Goal: Information Seeking & Learning: Find specific fact

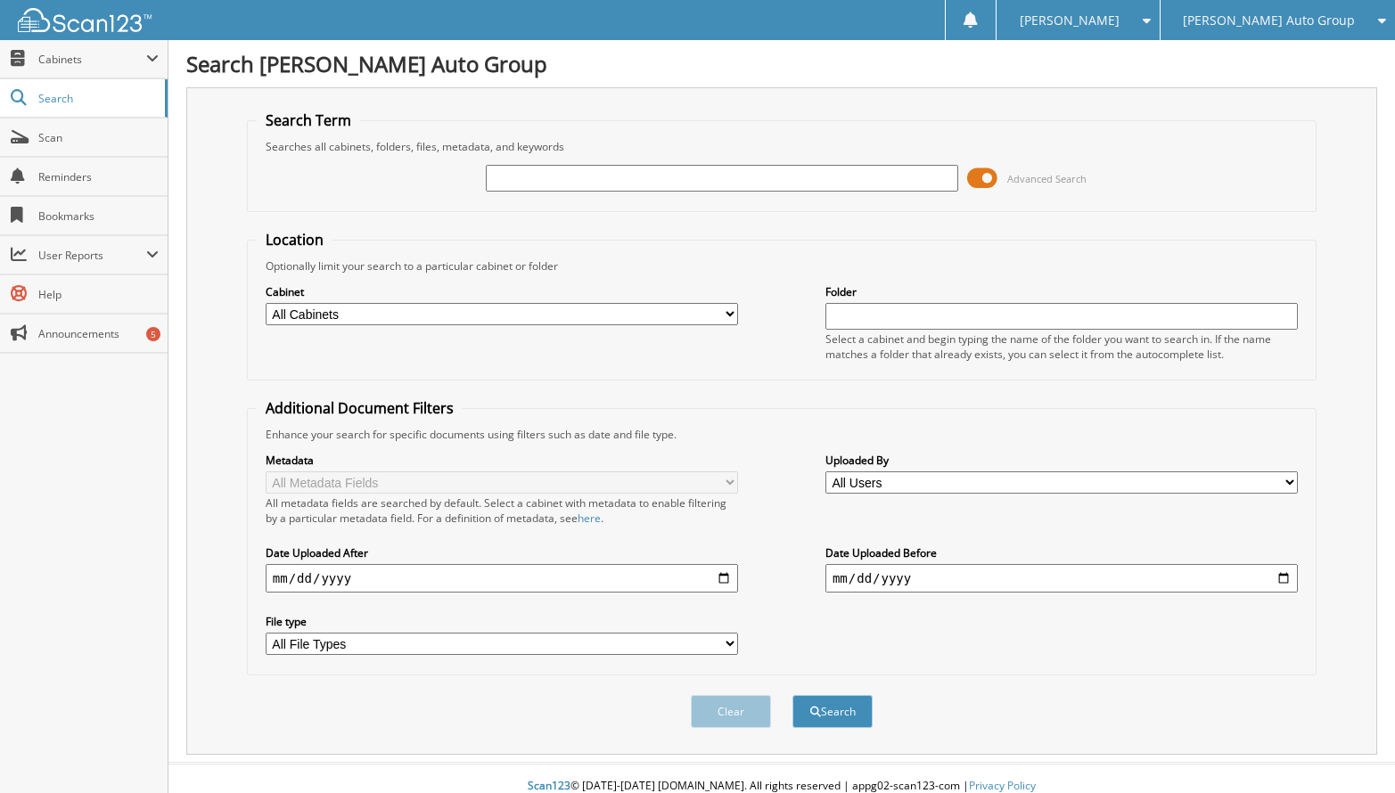
click at [562, 177] on input "text" at bounding box center [722, 178] width 472 height 27
paste input "[US_VEHICLE_IDENTIFICATION_NUMBER]"
type input "[US_VEHICLE_IDENTIFICATION_NUMBER]"
click at [792, 695] on button "Search" at bounding box center [832, 711] width 80 height 33
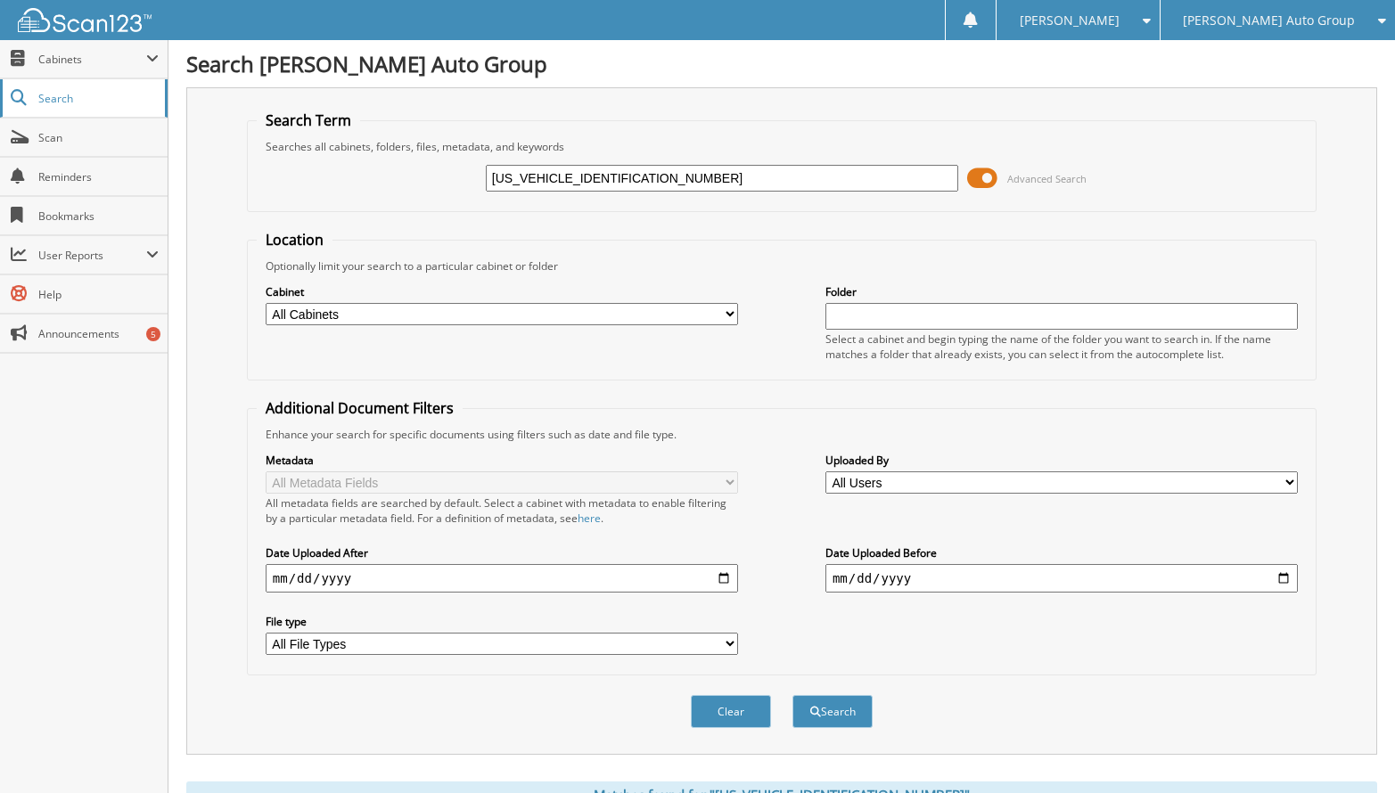
click at [53, 92] on span "Search" at bounding box center [97, 98] width 118 height 15
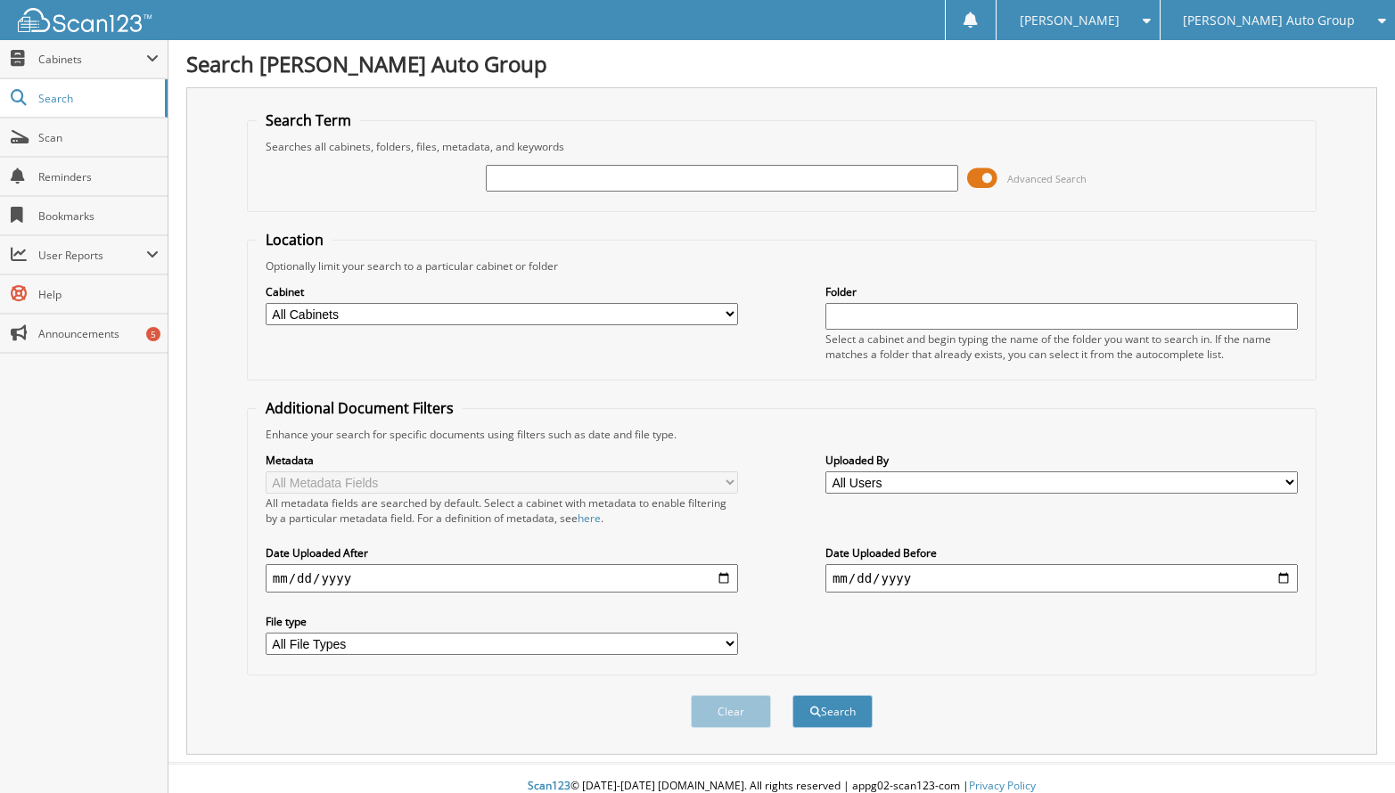
click at [569, 173] on input "text" at bounding box center [722, 178] width 472 height 27
type input "t230412"
click at [995, 181] on span at bounding box center [982, 178] width 30 height 27
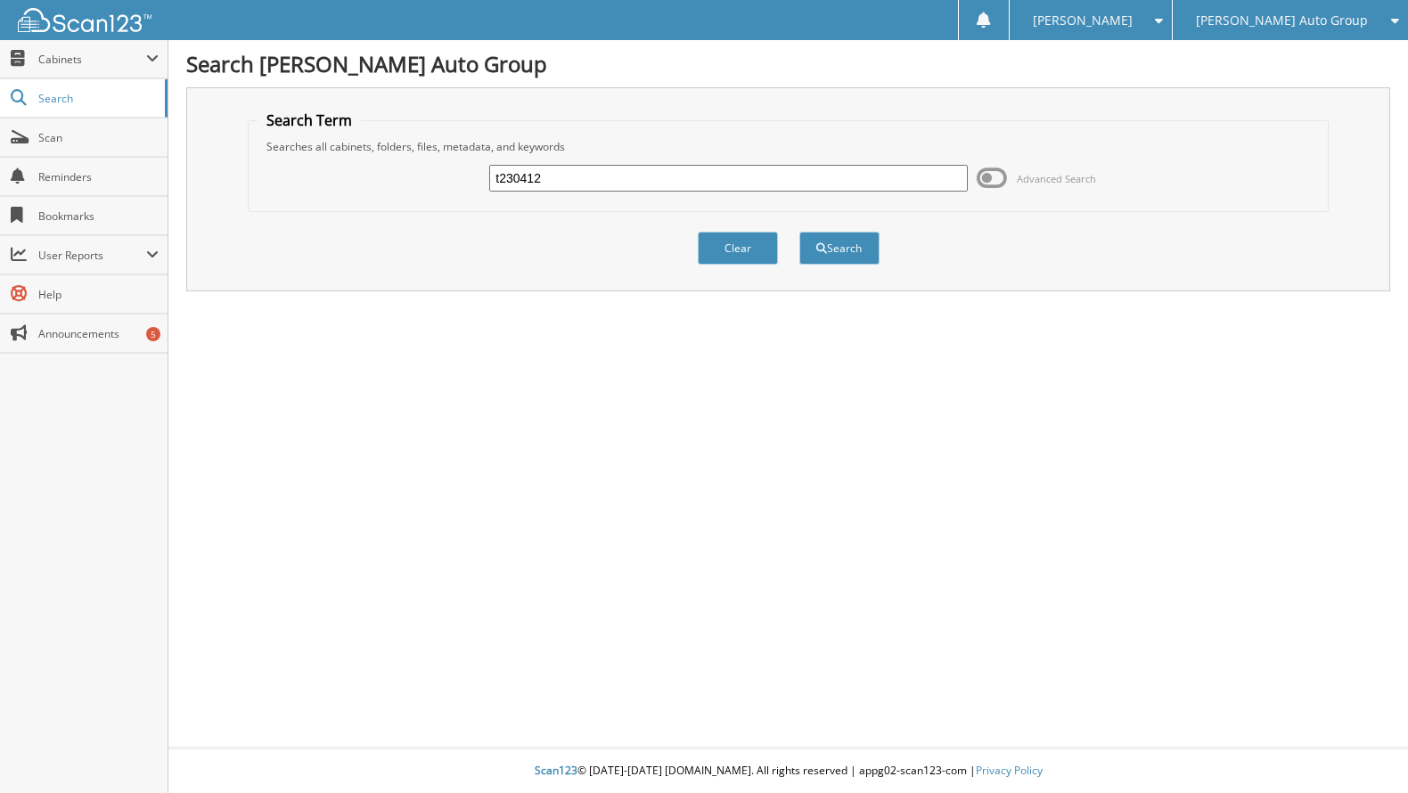
click at [584, 182] on input "t230412" at bounding box center [728, 178] width 478 height 27
click at [851, 242] on button "Search" at bounding box center [839, 248] width 80 height 33
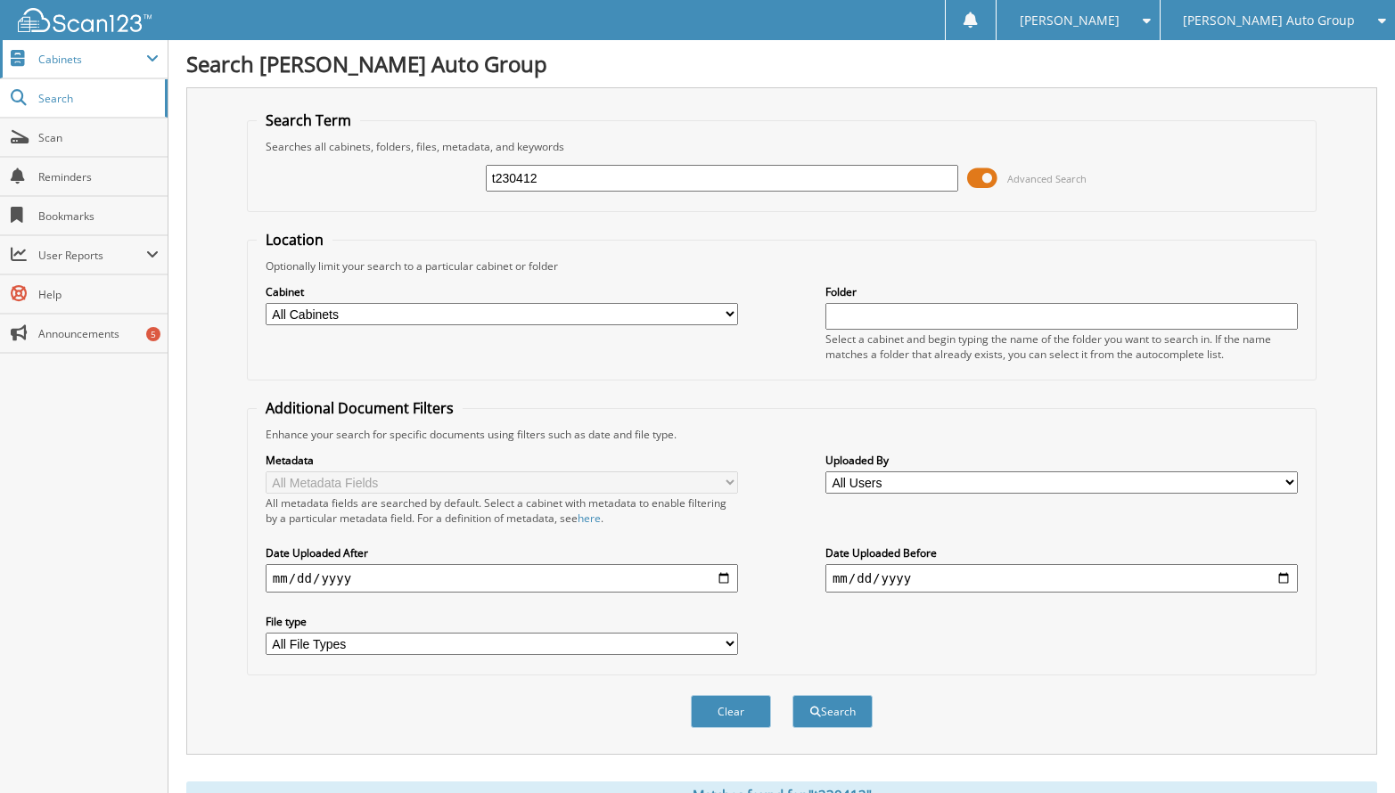
click at [48, 59] on span "Cabinets" at bounding box center [92, 59] width 108 height 15
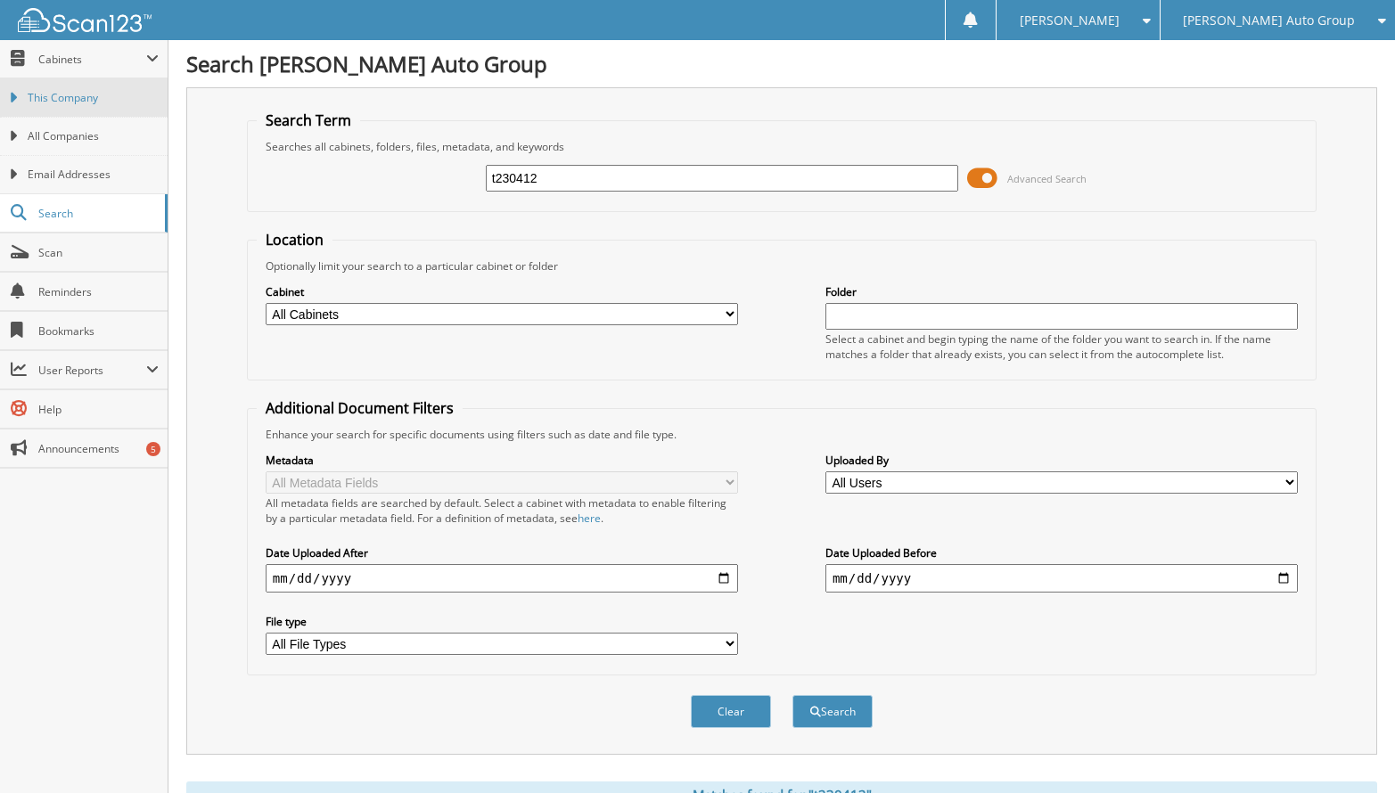
click at [61, 103] on span "This Company" at bounding box center [93, 98] width 131 height 16
